Goal: Book appointment/travel/reservation

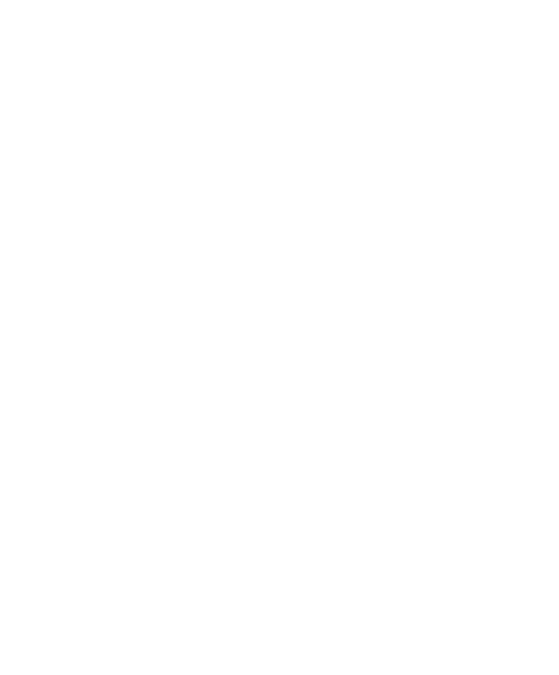
scroll to position [499, 0]
click at [532, 358] on icon at bounding box center [530, 373] width 38 height 31
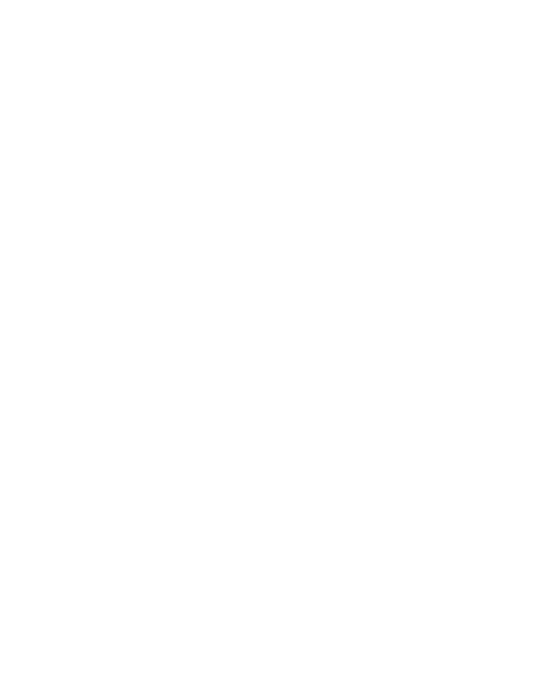
click at [534, 195] on icon at bounding box center [532, 207] width 30 height 24
click at [162, 264] on span "Alles da! Ganz wie zu Hause" at bounding box center [151, 270] width 148 height 12
click at [173, 144] on img at bounding box center [150, 158] width 245 height 184
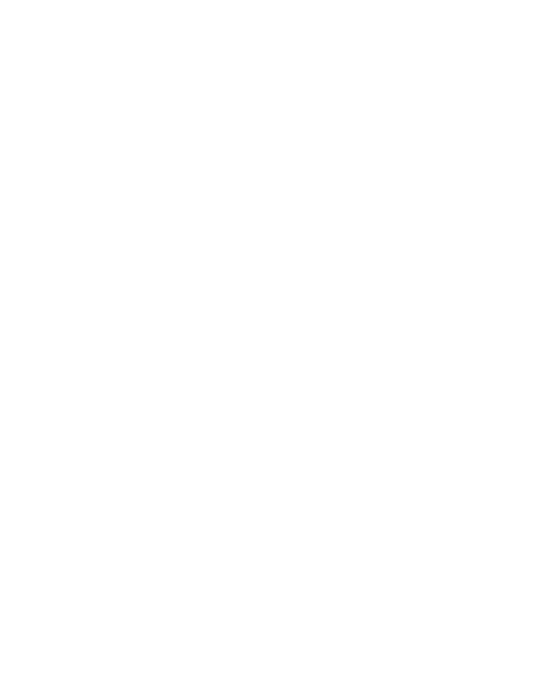
click at [425, 534] on span "Urlaub mit Hund" at bounding box center [409, 541] width 124 height 14
click at [530, 195] on icon at bounding box center [532, 207] width 30 height 24
click at [405, 212] on h2 "Familienalm & Almchalets Taser Alm" at bounding box center [406, 217] width 218 height 37
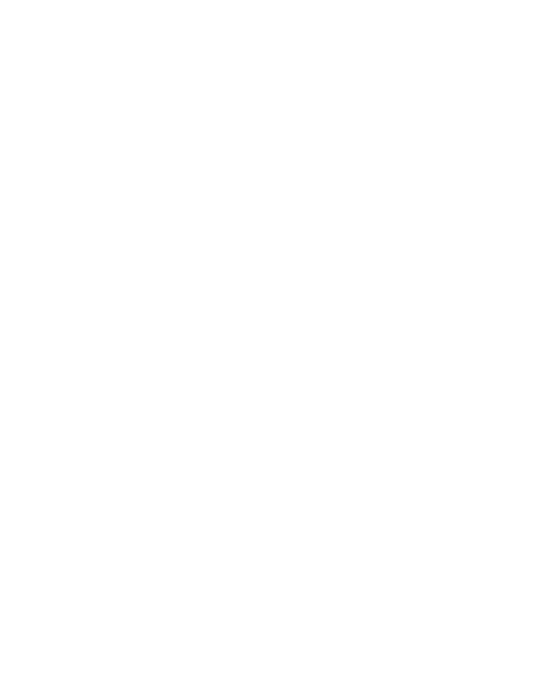
click at [530, 403] on icon at bounding box center [530, 418] width 38 height 31
click at [531, 403] on icon at bounding box center [530, 418] width 38 height 31
click at [521, 403] on icon at bounding box center [530, 418] width 38 height 31
click at [531, 403] on icon at bounding box center [530, 418] width 38 height 31
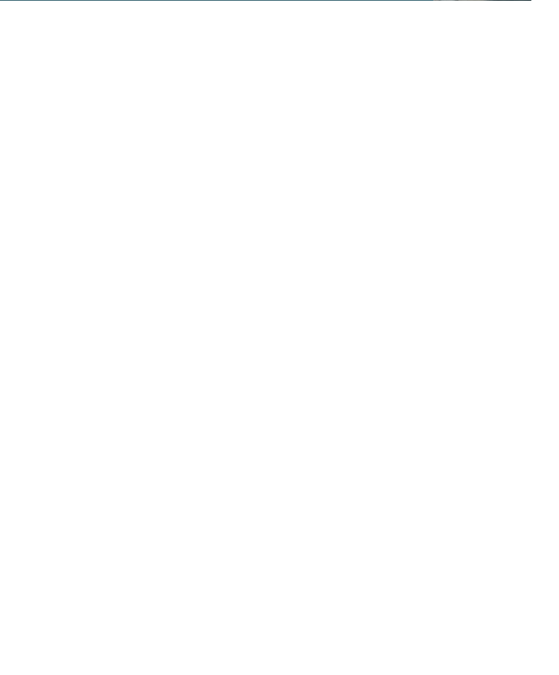
scroll to position [1778, 0]
click at [88, 483] on div "Familienhotel finden" at bounding box center [87, 512] width 118 height 59
click at [117, 242] on h2 "Jetzt unverbindlich anfragen!" at bounding box center [280, 251] width 504 height 18
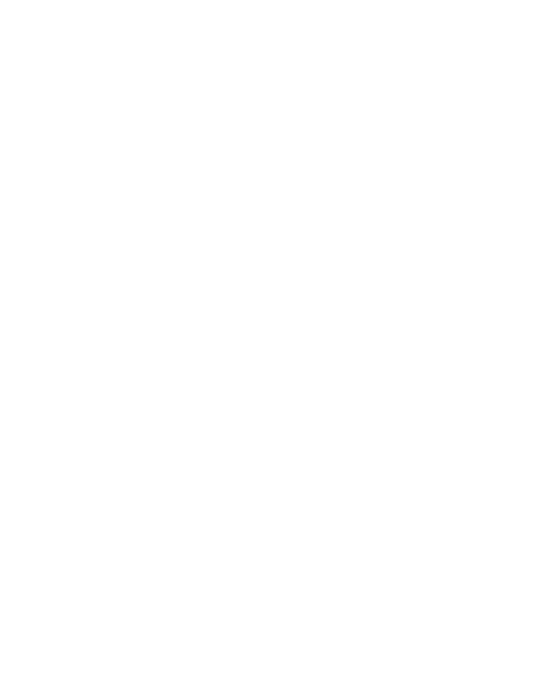
click at [271, 304] on div "Meine Wünsche" at bounding box center [284, 316] width 88 height 24
click at [473, 276] on div at bounding box center [473, 276] width 14 height 14
click at [431, 575] on div "übernehmen" at bounding box center [279, 589] width 401 height 28
click at [99, 470] on span "Familie Preindl" at bounding box center [84, 478] width 86 height 16
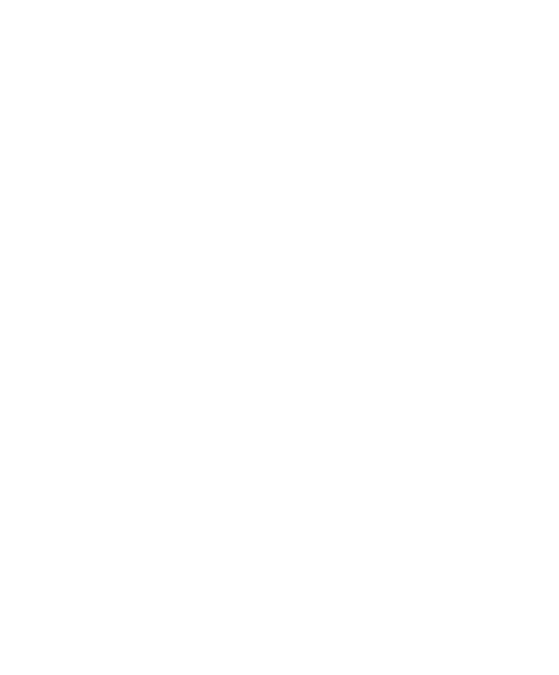
scroll to position [0, 0]
click at [342, 30] on span "Impressionen" at bounding box center [337, 31] width 57 height 10
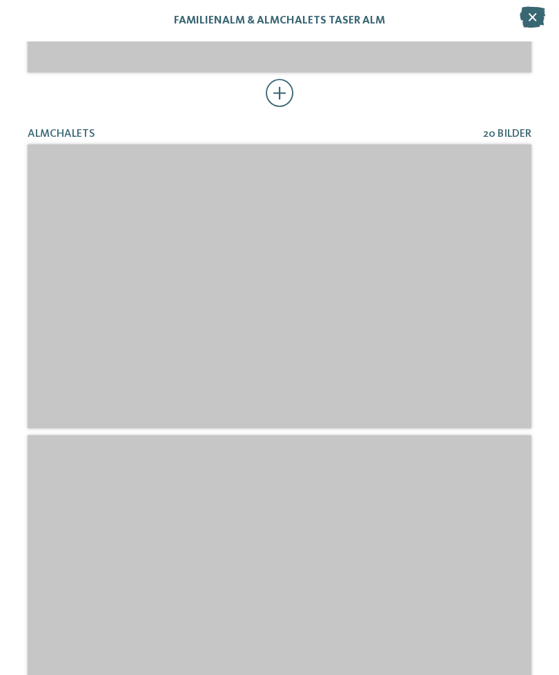
scroll to position [813, 0]
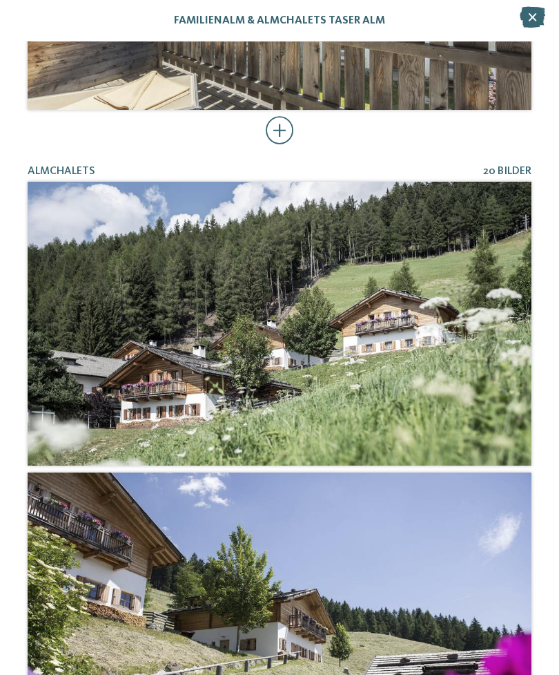
click at [532, 15] on icon at bounding box center [533, 17] width 26 height 21
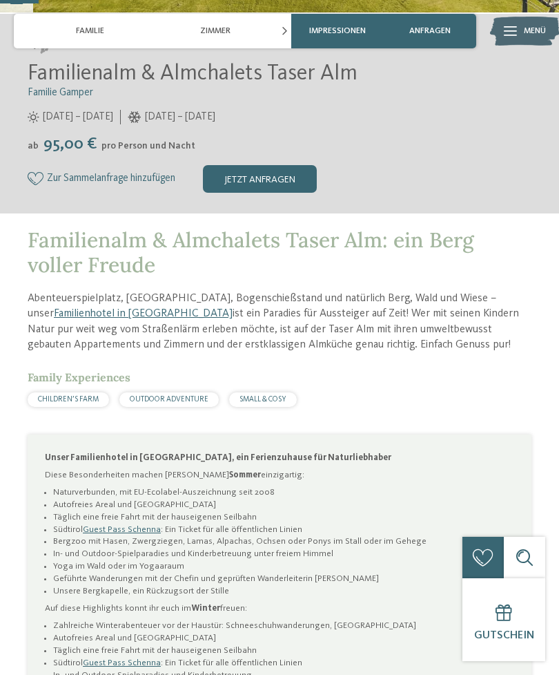
scroll to position [365, 0]
click at [68, 397] on span "CHILDREN’S FARM" at bounding box center [68, 399] width 61 height 8
click at [81, 402] on div "CHILDREN’S FARM" at bounding box center [68, 399] width 81 height 15
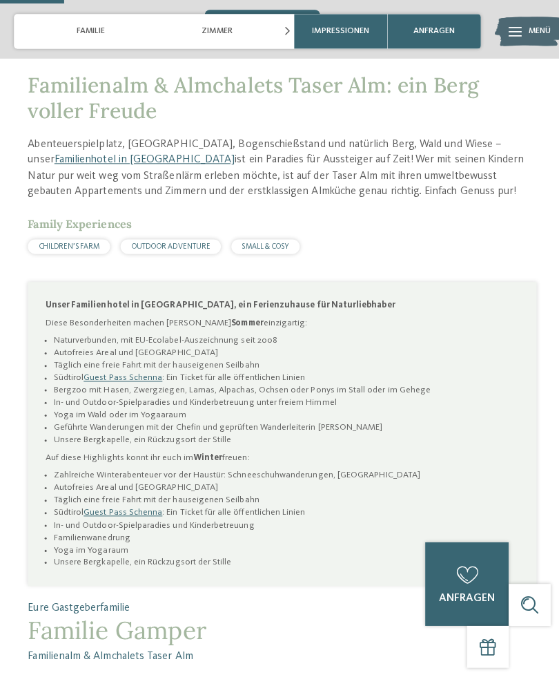
scroll to position [595, 0]
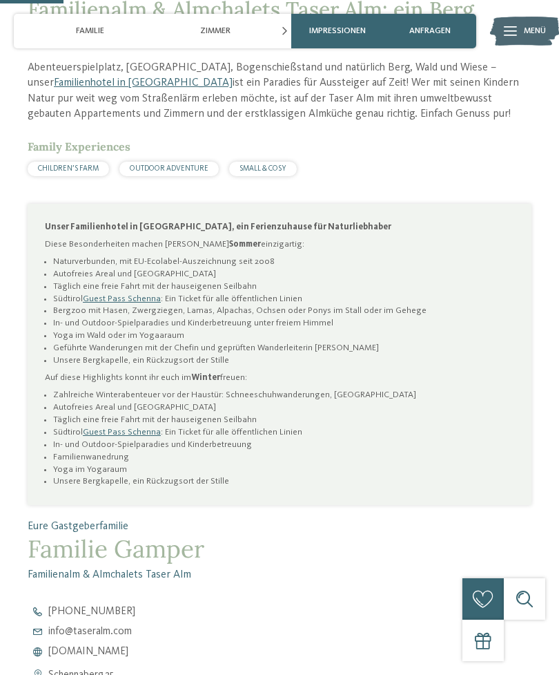
click at [171, 172] on div "OUTDOOR ADVENTURE" at bounding box center [168, 169] width 99 height 15
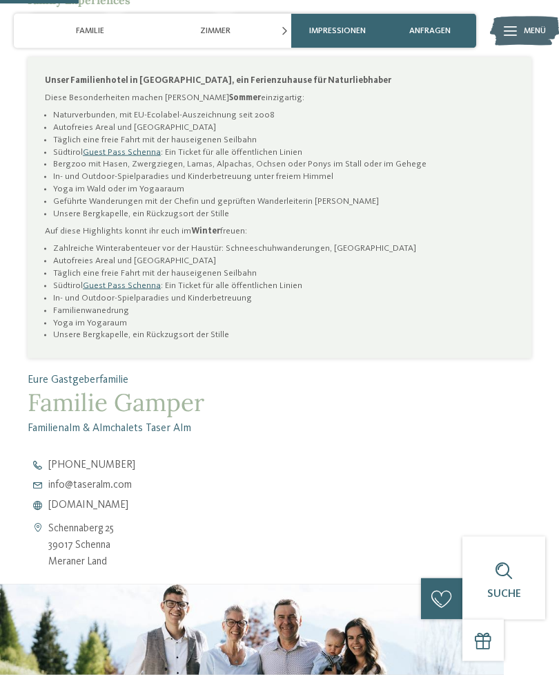
scroll to position [745, 0]
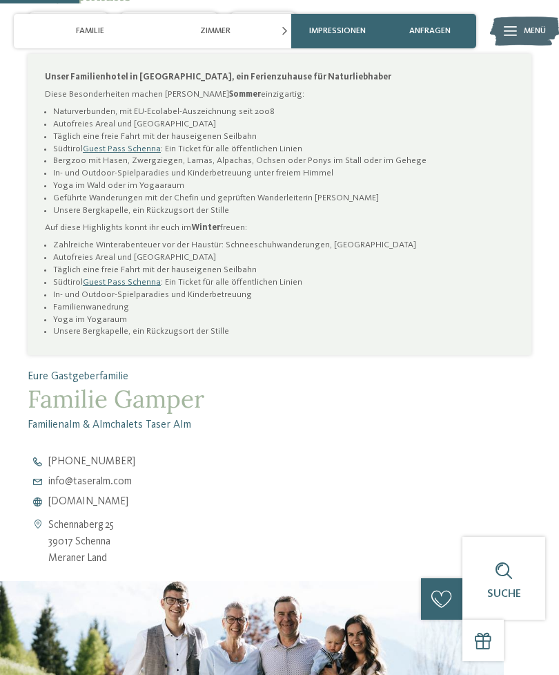
click at [95, 499] on span "www.taseralm.com" at bounding box center [88, 501] width 80 height 10
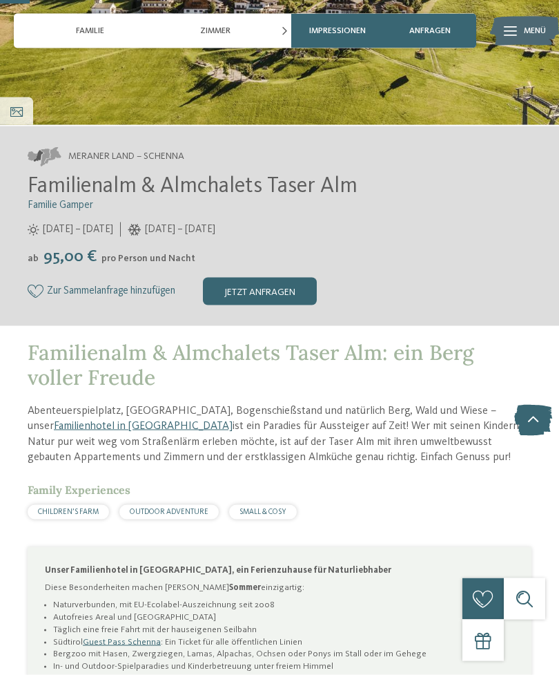
scroll to position [225, 0]
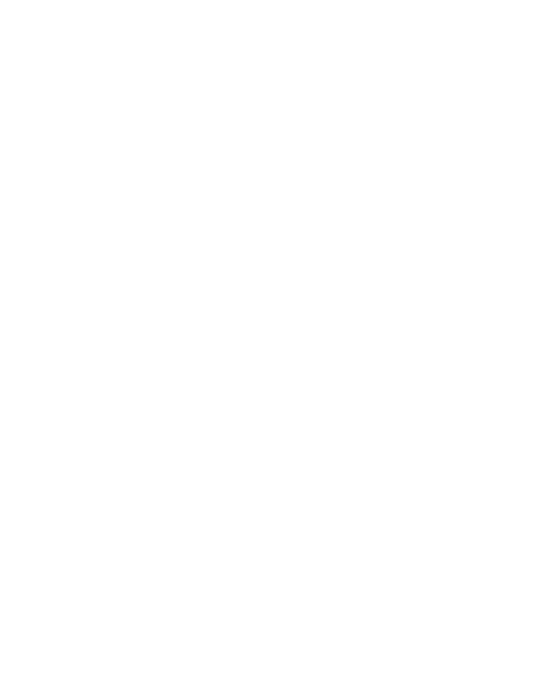
scroll to position [30, 0]
click at [79, 456] on icon at bounding box center [82, 453] width 6 height 6
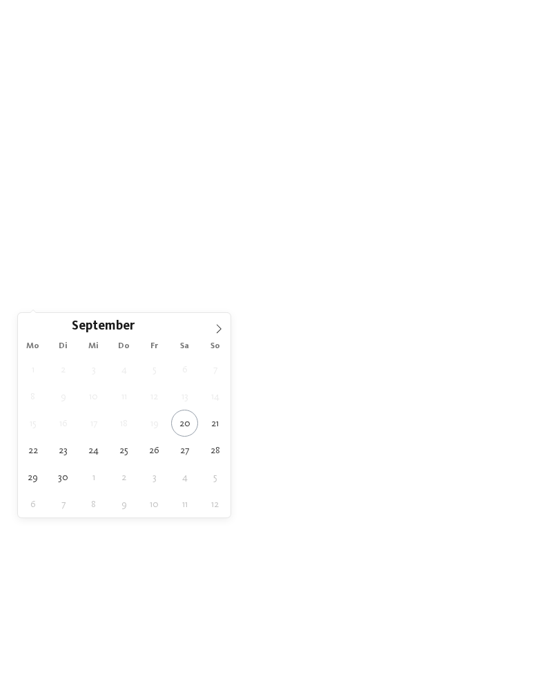
type div "27.09.2025"
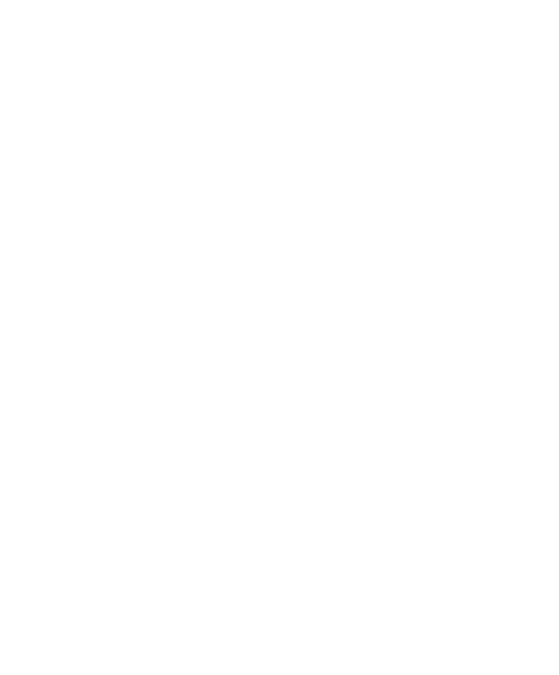
click at [144, 265] on span "03.10.2025" at bounding box center [129, 260] width 37 height 10
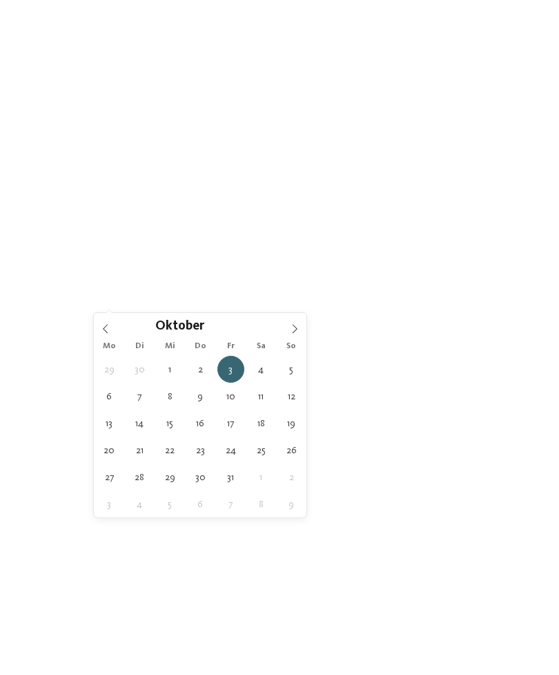
type div "04.10.2025"
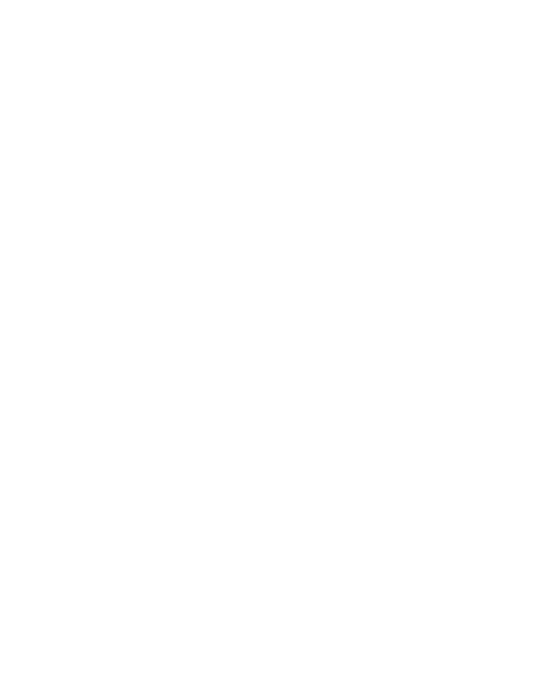
click at [318, 272] on div "Meine Wünsche" at bounding box center [291, 260] width 88 height 24
click at [474, 276] on div at bounding box center [473, 276] width 14 height 14
click at [344, 575] on div "übernehmen" at bounding box center [279, 589] width 401 height 28
click at [427, 262] on icon at bounding box center [428, 260] width 6 height 6
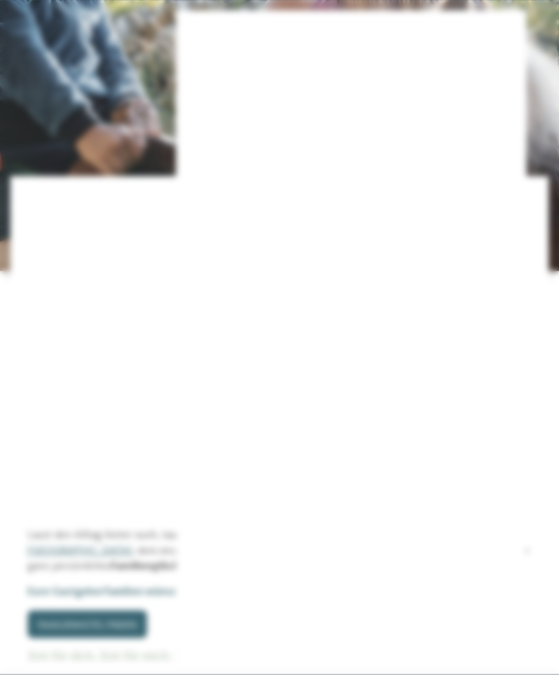
scroll to position [302, 0]
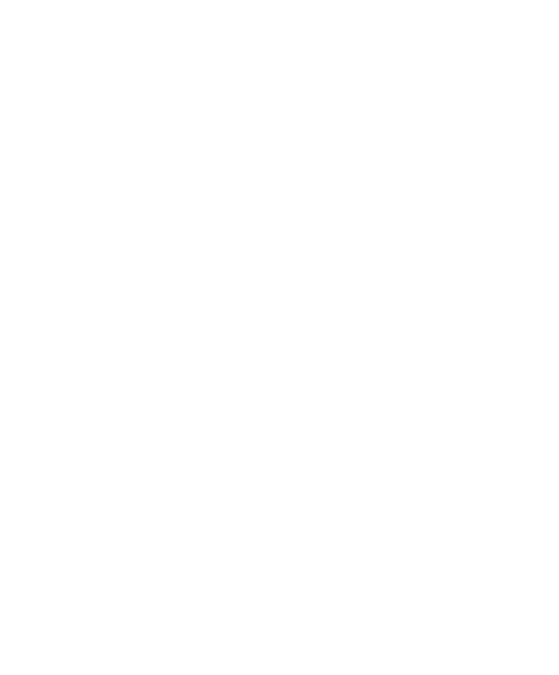
click at [394, 131] on icon at bounding box center [391, 143] width 30 height 24
click at [454, 193] on div "Weitere Filter anzeigen" at bounding box center [453, 180] width 24 height 24
click at [504, 186] on icon at bounding box center [501, 198] width 30 height 24
click at [512, 193] on link "Hotel finden" at bounding box center [506, 180] width 72 height 24
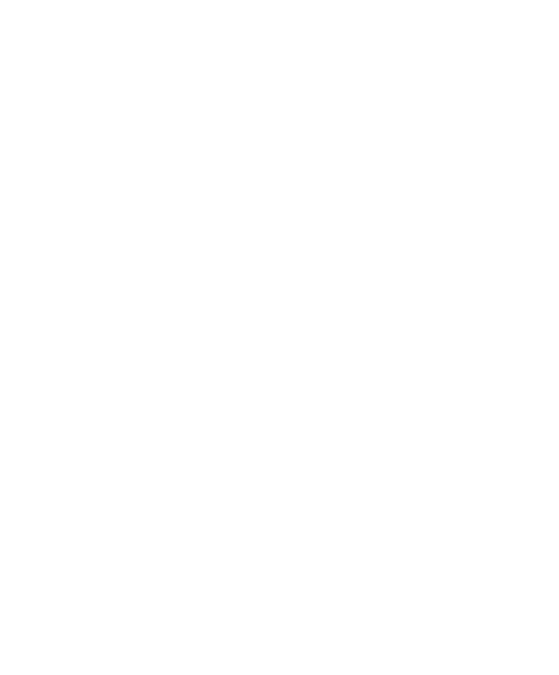
click at [380, 312] on h4 "Familienhotel Bella Vista ****" at bounding box center [409, 321] width 218 height 18
click at [33, 91] on icon at bounding box center [31, 90] width 34 height 28
click at [416, 362] on h4 "TYROL family retreat" at bounding box center [409, 371] width 218 height 18
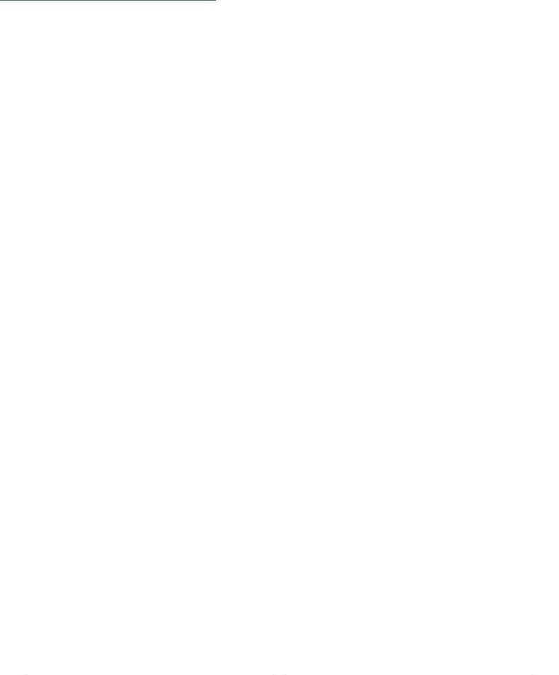
scroll to position [1393, 0]
click at [58, 332] on h4 "Familienalm & Almchalets Taser Alm" at bounding box center [150, 350] width 218 height 37
click at [367, 293] on h4 "Family Resort [PERSON_NAME] ****ˢ" at bounding box center [409, 311] width 218 height 37
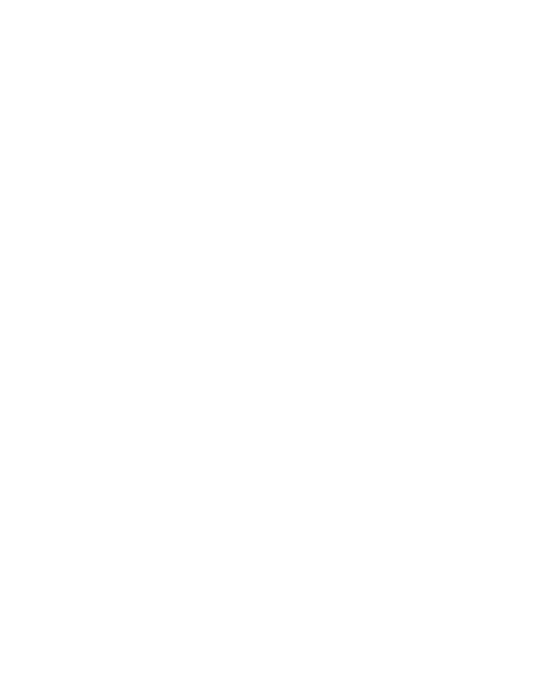
click at [90, 318] on span "[DOMAIN_NAME]" at bounding box center [88, 319] width 80 height 10
